Goal: Task Accomplishment & Management: Use online tool/utility

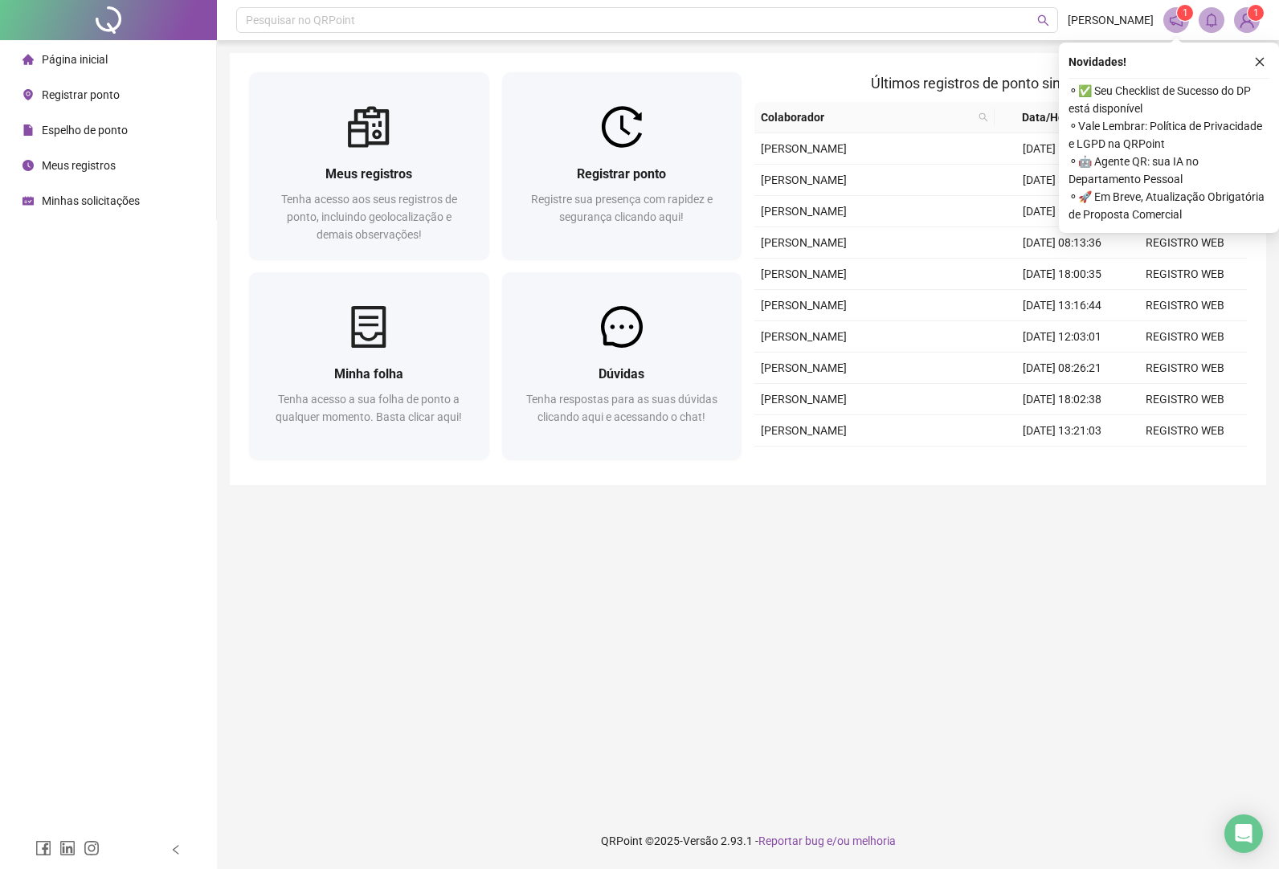
click at [100, 98] on span "Registrar ponto" at bounding box center [81, 94] width 78 height 13
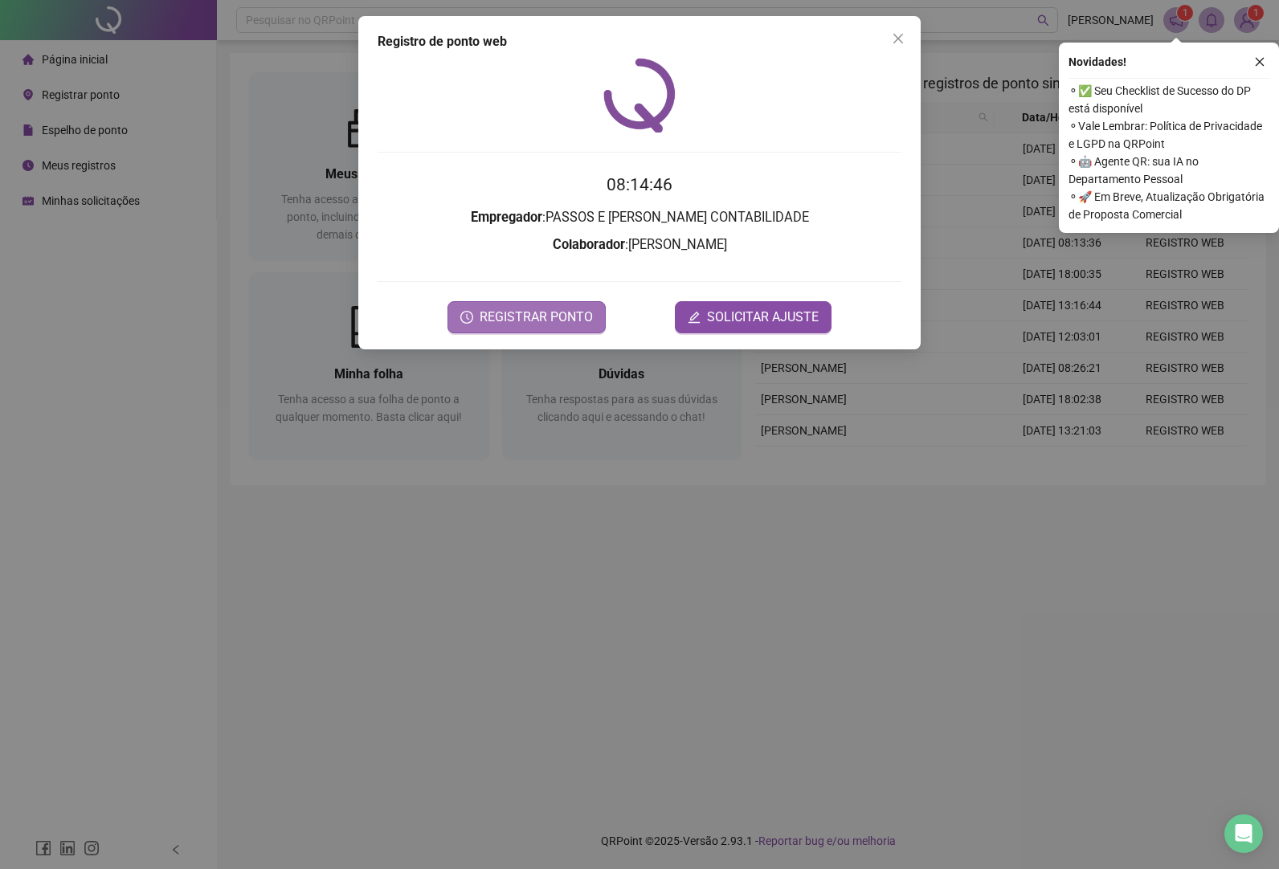
click at [513, 313] on span "REGISTRAR PONTO" at bounding box center [536, 317] width 113 height 19
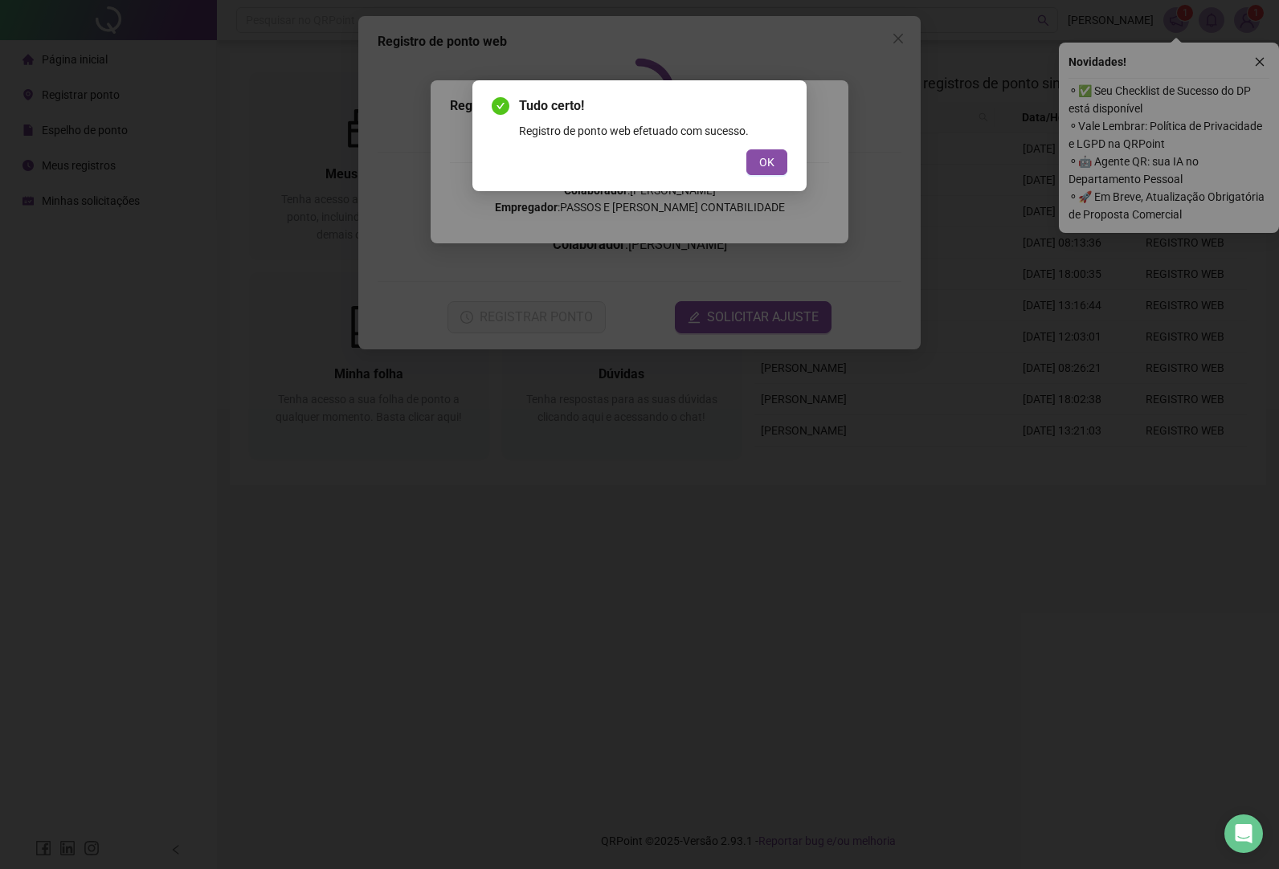
drag, startPoint x: 774, startPoint y: 158, endPoint x: 816, endPoint y: 139, distance: 46.0
click at [774, 157] on button "OK" at bounding box center [766, 162] width 41 height 26
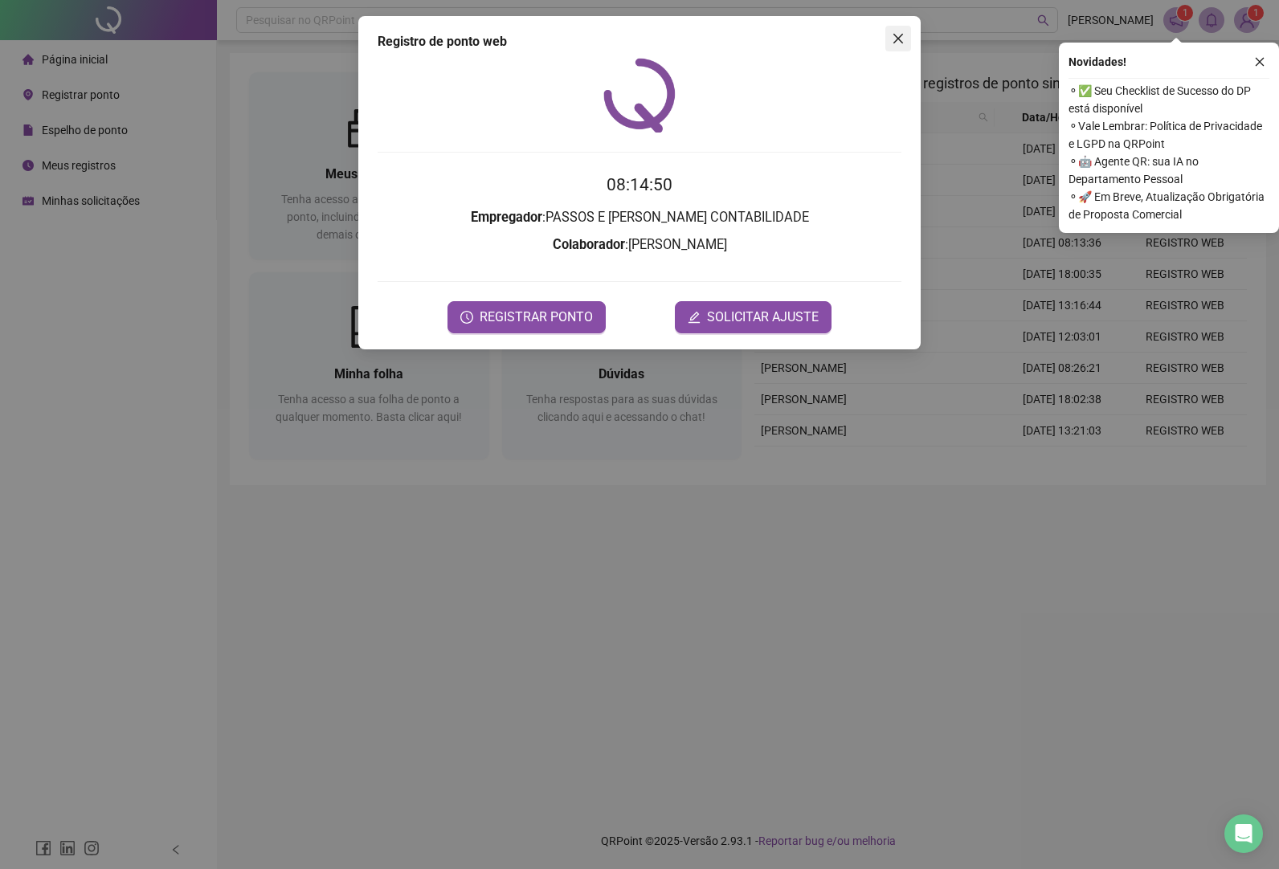
click at [897, 46] on button "Close" at bounding box center [898, 39] width 26 height 26
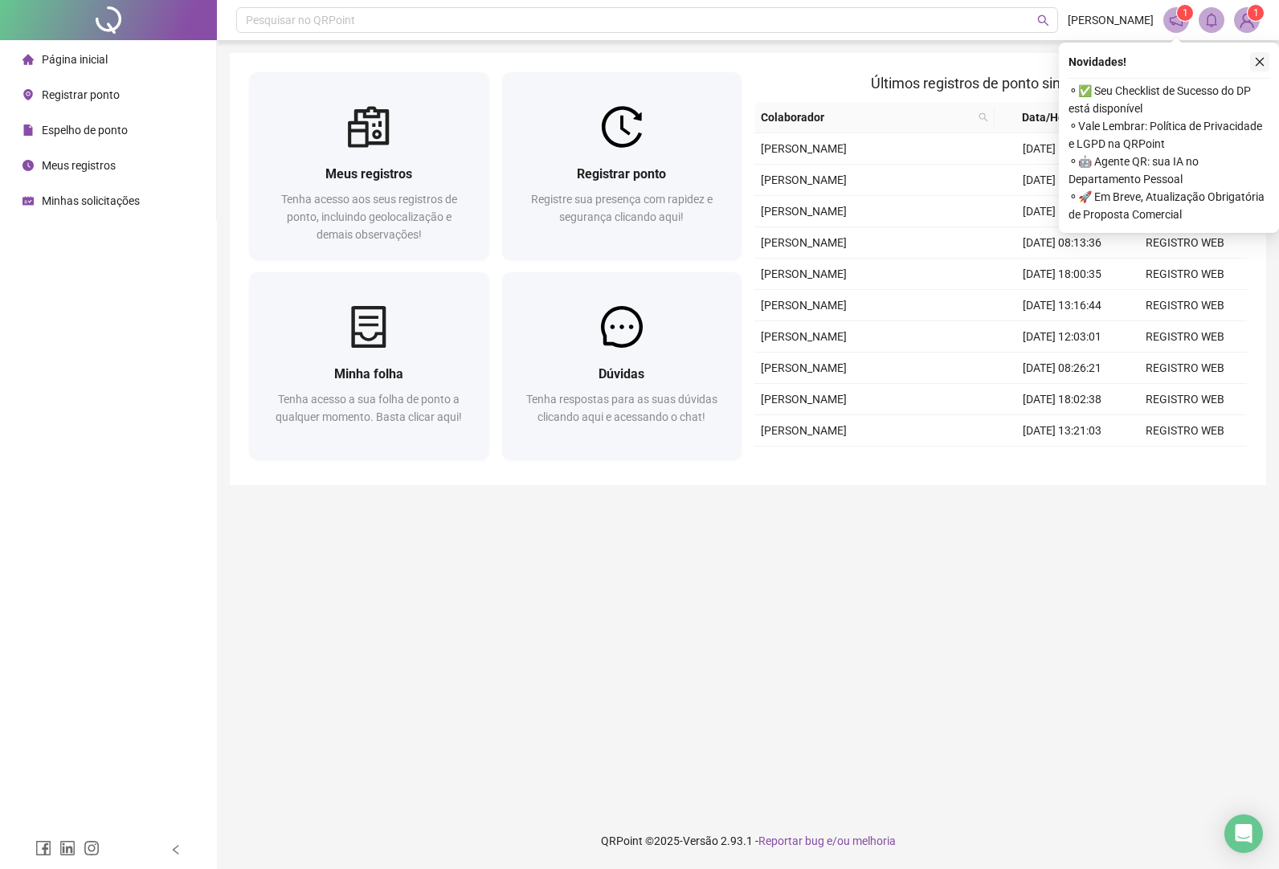
click at [1263, 61] on icon "close" at bounding box center [1259, 61] width 11 height 11
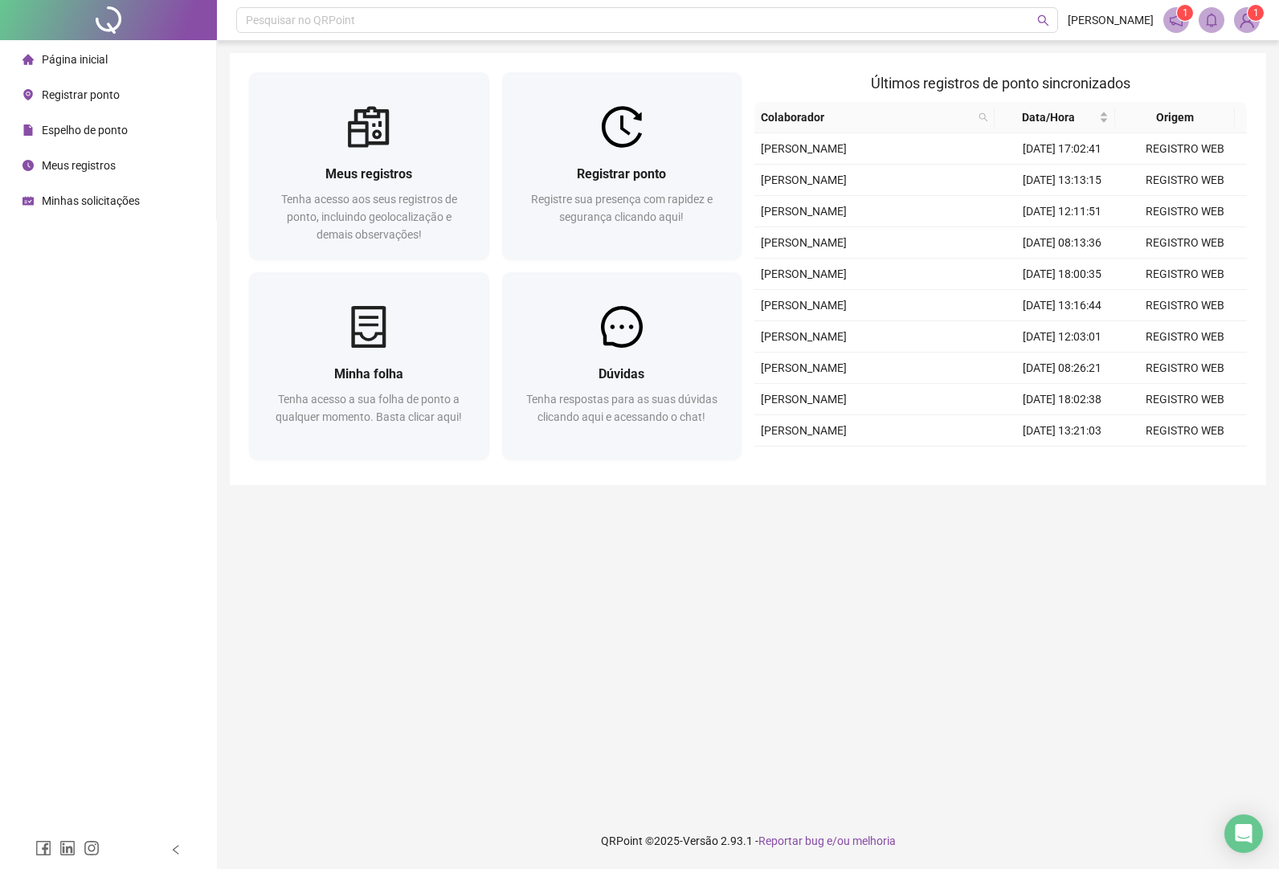
click at [88, 94] on span "Registrar ponto" at bounding box center [81, 94] width 78 height 13
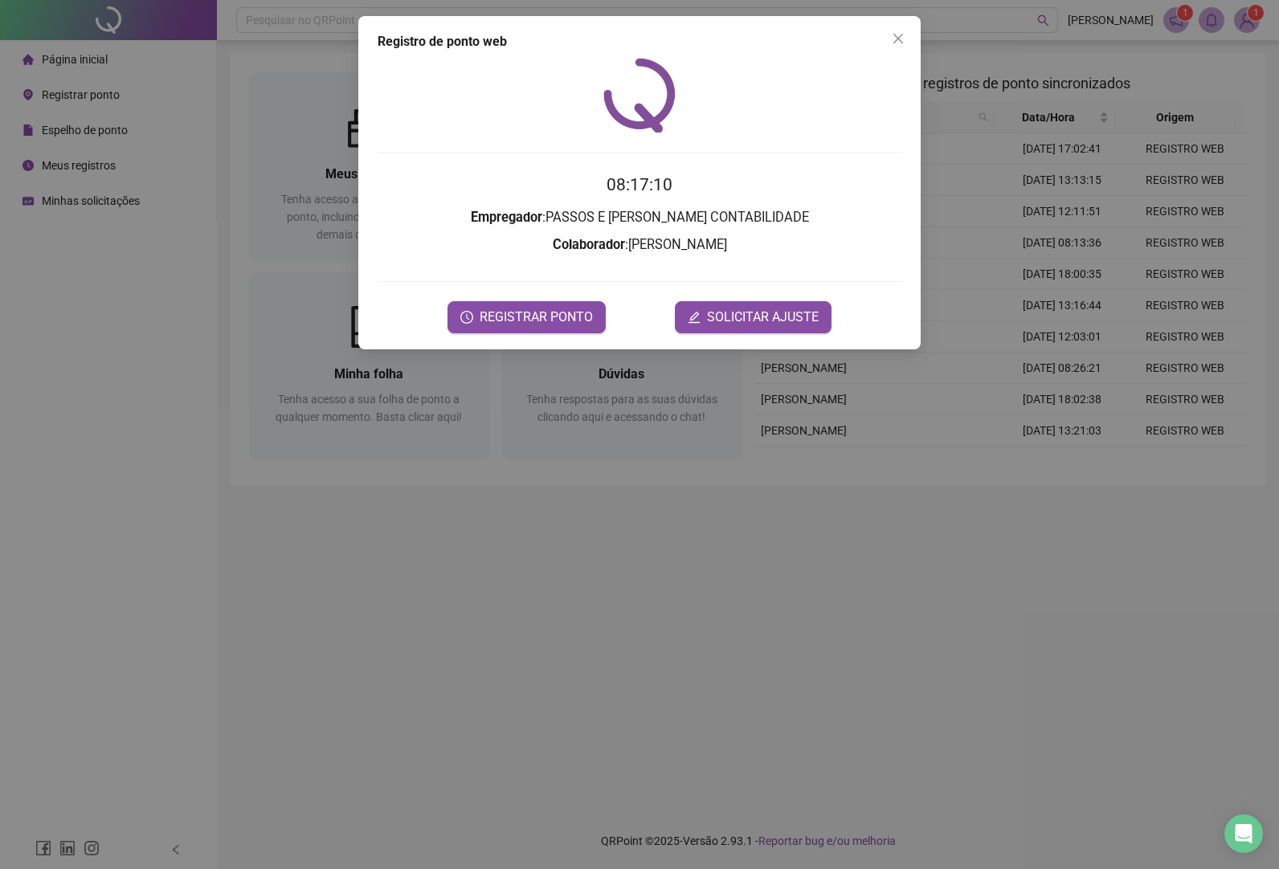
click at [890, 34] on span "Close" at bounding box center [898, 38] width 26 height 13
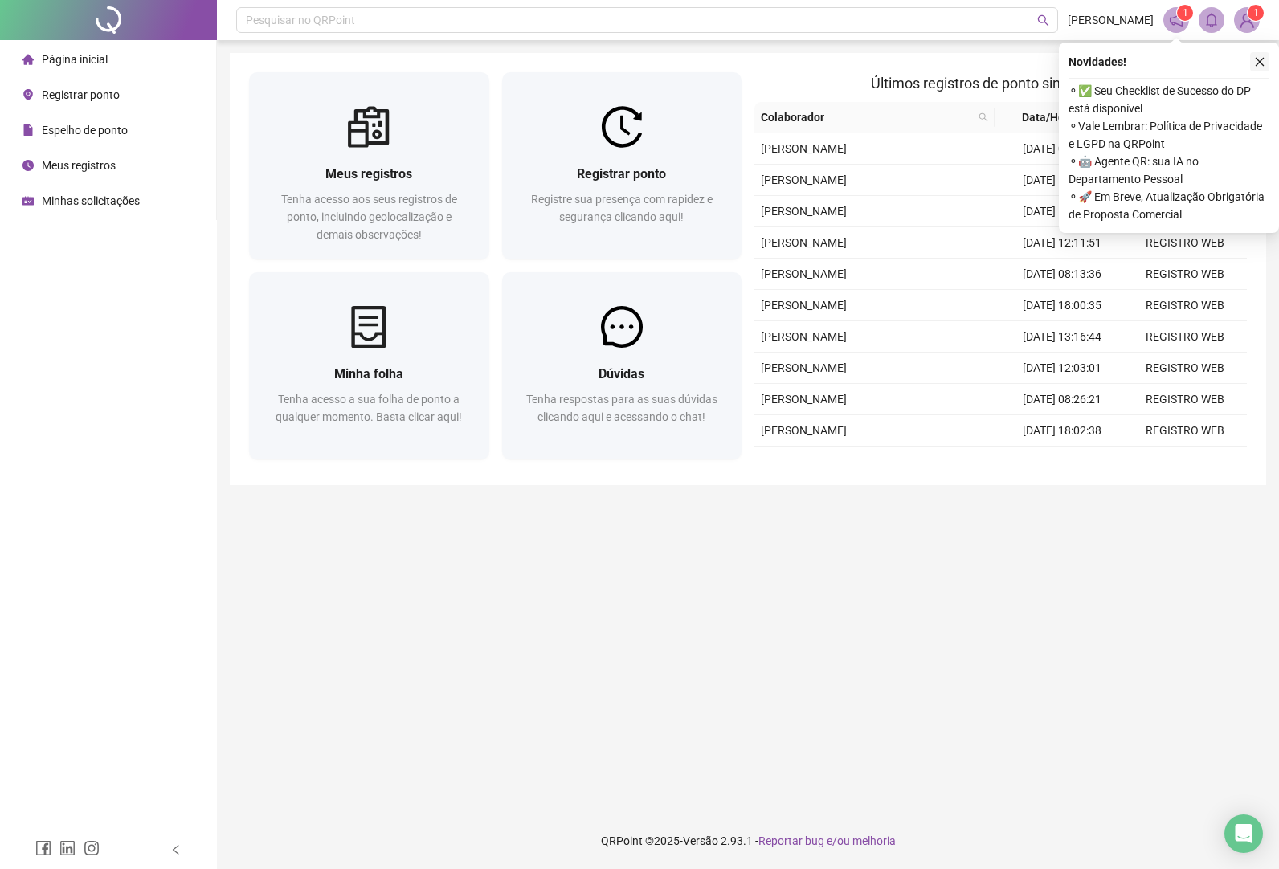
click at [1255, 59] on icon "close" at bounding box center [1259, 61] width 11 height 11
click at [1256, 56] on icon "close" at bounding box center [1259, 61] width 11 height 11
